Goal: Information Seeking & Learning: Learn about a topic

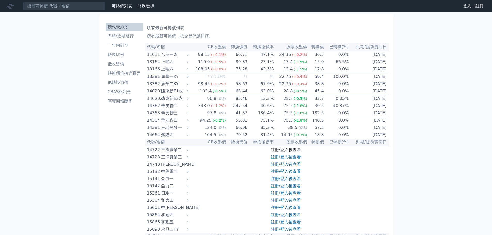
drag, startPoint x: 0, startPoint y: 0, endPoint x: 284, endPoint y: 150, distance: 321.2
click at [284, 150] on link "註冊/登入後查看" at bounding box center [285, 149] width 30 height 5
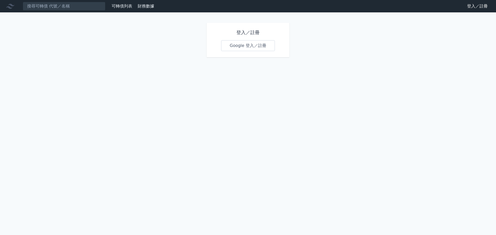
click at [259, 46] on link "Google 登入／註冊" at bounding box center [248, 45] width 54 height 11
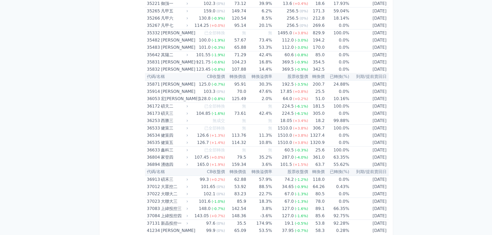
scroll to position [1231, 0]
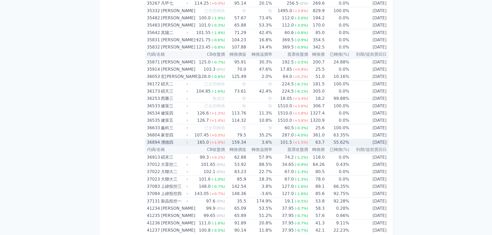
click at [165, 142] on div "湧德四" at bounding box center [174, 142] width 26 height 7
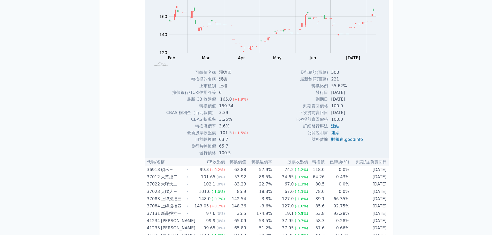
scroll to position [1386, 0]
drag, startPoint x: 217, startPoint y: 140, endPoint x: 242, endPoint y: 136, distance: 25.8
click at [242, 136] on tbody "可轉債名稱 湧德四 轉換標的名稱 湧德 上市櫃別 上櫃 擔保銀行/TCRI信用評等 6 最新 CB 收盤價 165.0 (+1.9%) 159.34" at bounding box center [209, 112] width 86 height 87
click at [234, 146] on td "65.7" at bounding box center [234, 146] width 36 height 7
